Goal: Information Seeking & Learning: Learn about a topic

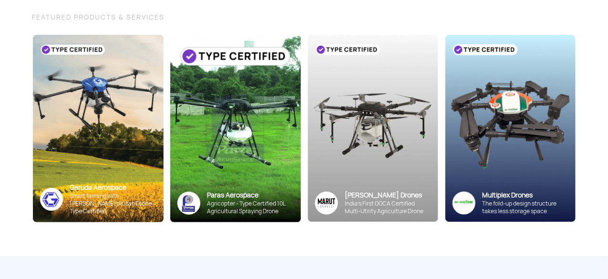
scroll to position [110, 0]
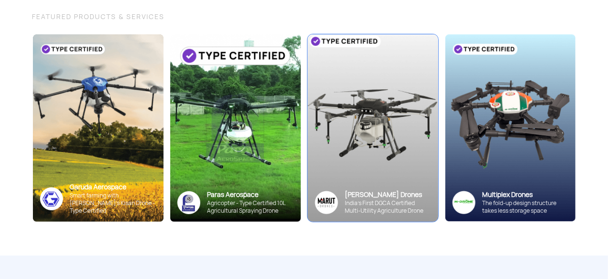
click at [395, 114] on img at bounding box center [372, 127] width 143 height 205
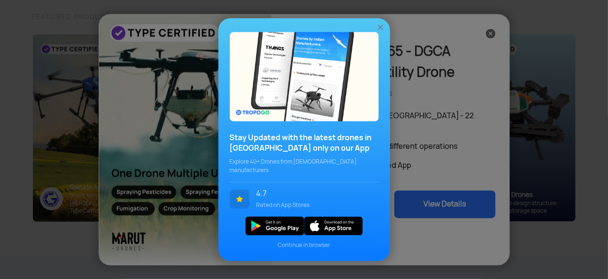
click at [379, 30] on img at bounding box center [380, 27] width 10 height 10
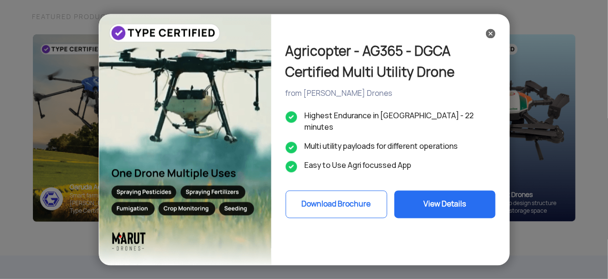
click at [488, 32] on img at bounding box center [491, 34] width 10 height 10
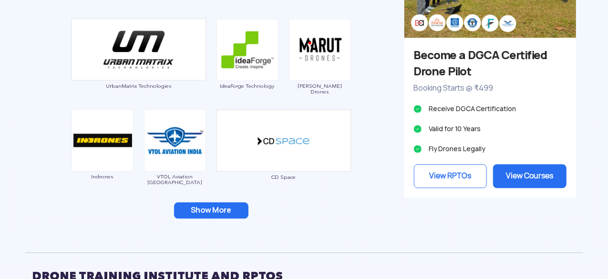
scroll to position [946, 0]
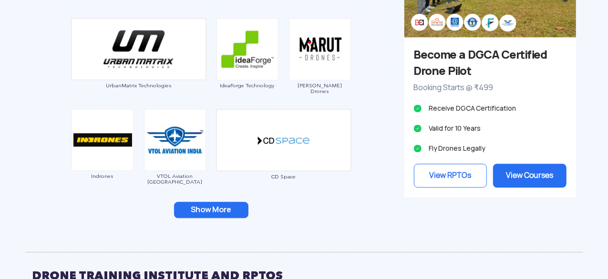
click at [204, 209] on button "Show More" at bounding box center [211, 210] width 74 height 16
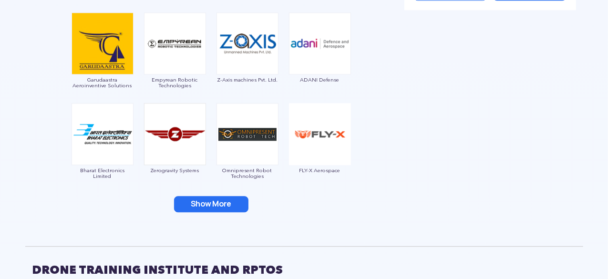
scroll to position [1134, 0]
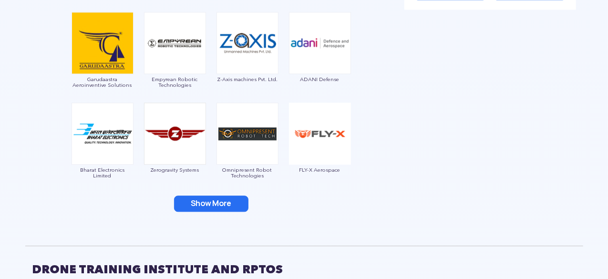
click at [221, 199] on button "Show More" at bounding box center [211, 203] width 74 height 16
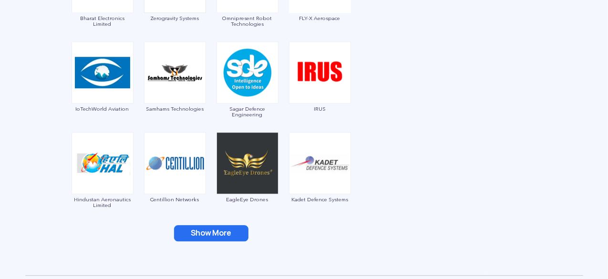
scroll to position [1287, 0]
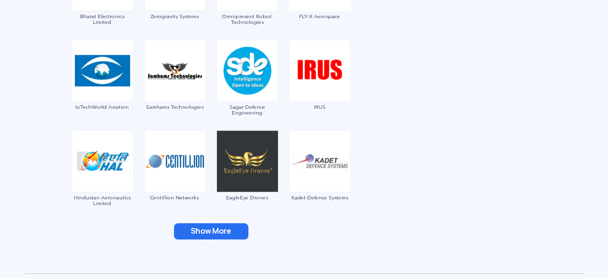
click at [206, 230] on button "Show More" at bounding box center [211, 231] width 74 height 16
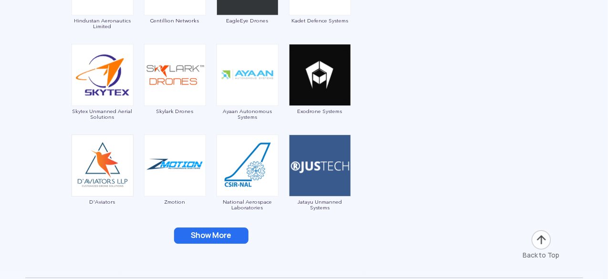
scroll to position [1464, 0]
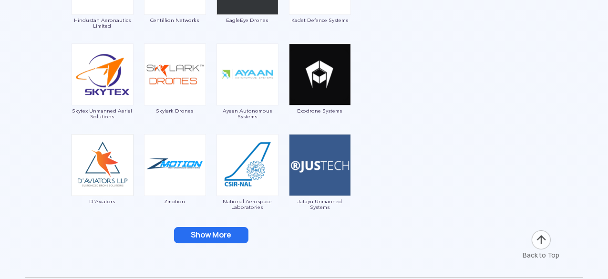
click at [197, 236] on button "Show More" at bounding box center [211, 235] width 74 height 16
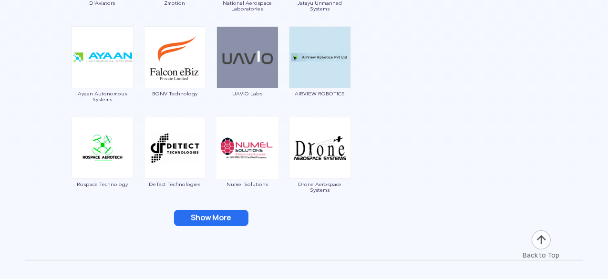
scroll to position [1681, 0]
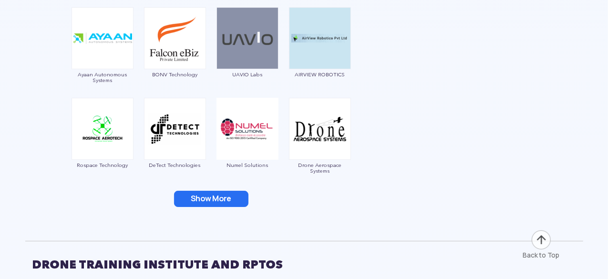
click at [208, 198] on button "Show More" at bounding box center [211, 199] width 74 height 16
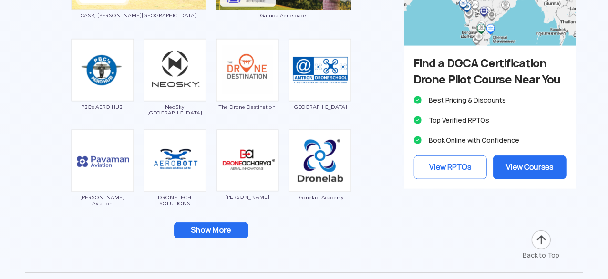
scroll to position [2257, 0]
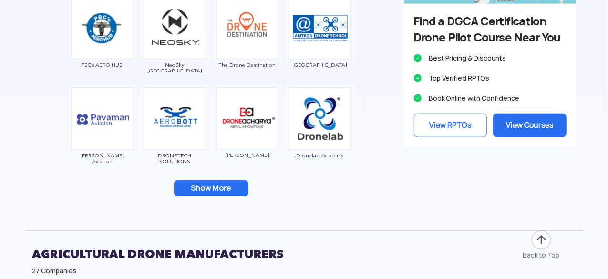
click at [207, 188] on button "Show More" at bounding box center [211, 188] width 74 height 16
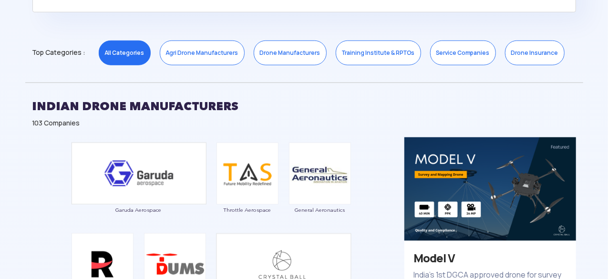
scroll to position [419, 0]
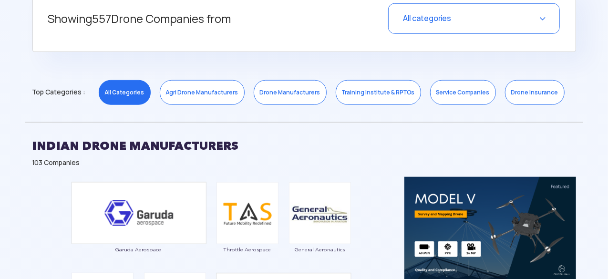
click at [296, 93] on link "Drone Manufacturers" at bounding box center [289, 92] width 73 height 25
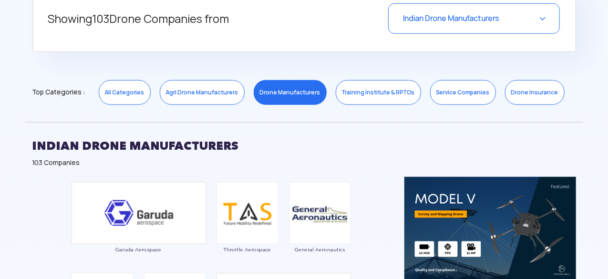
click at [296, 93] on link "Drone Manufacturers" at bounding box center [289, 92] width 73 height 25
click at [491, 15] on span "Indian Drone Manufacturers" at bounding box center [451, 18] width 96 height 10
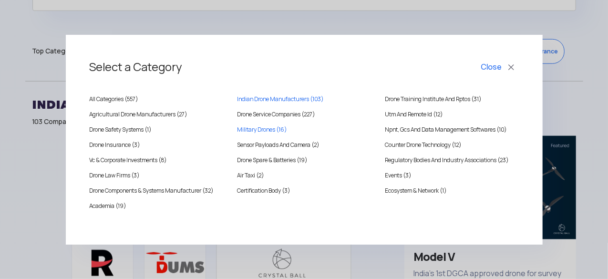
scroll to position [461, 0]
click at [230, 31] on div "Select a Category Close All Categories ( 557 ) [DEMOGRAPHIC_DATA] Drone Manufac…" at bounding box center [304, 139] width 608 height 279
click at [514, 67] on button "Close" at bounding box center [499, 67] width 40 height 16
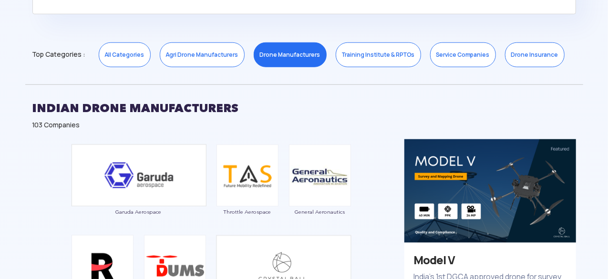
scroll to position [458, 0]
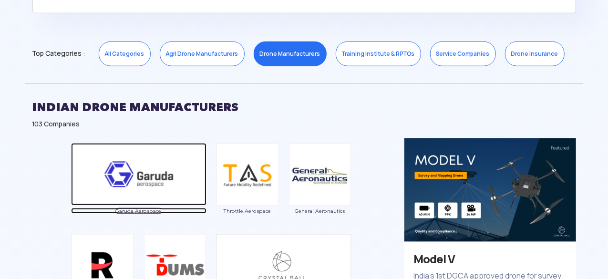
click at [167, 181] on img at bounding box center [138, 174] width 135 height 62
